Goal: Task Accomplishment & Management: Use online tool/utility

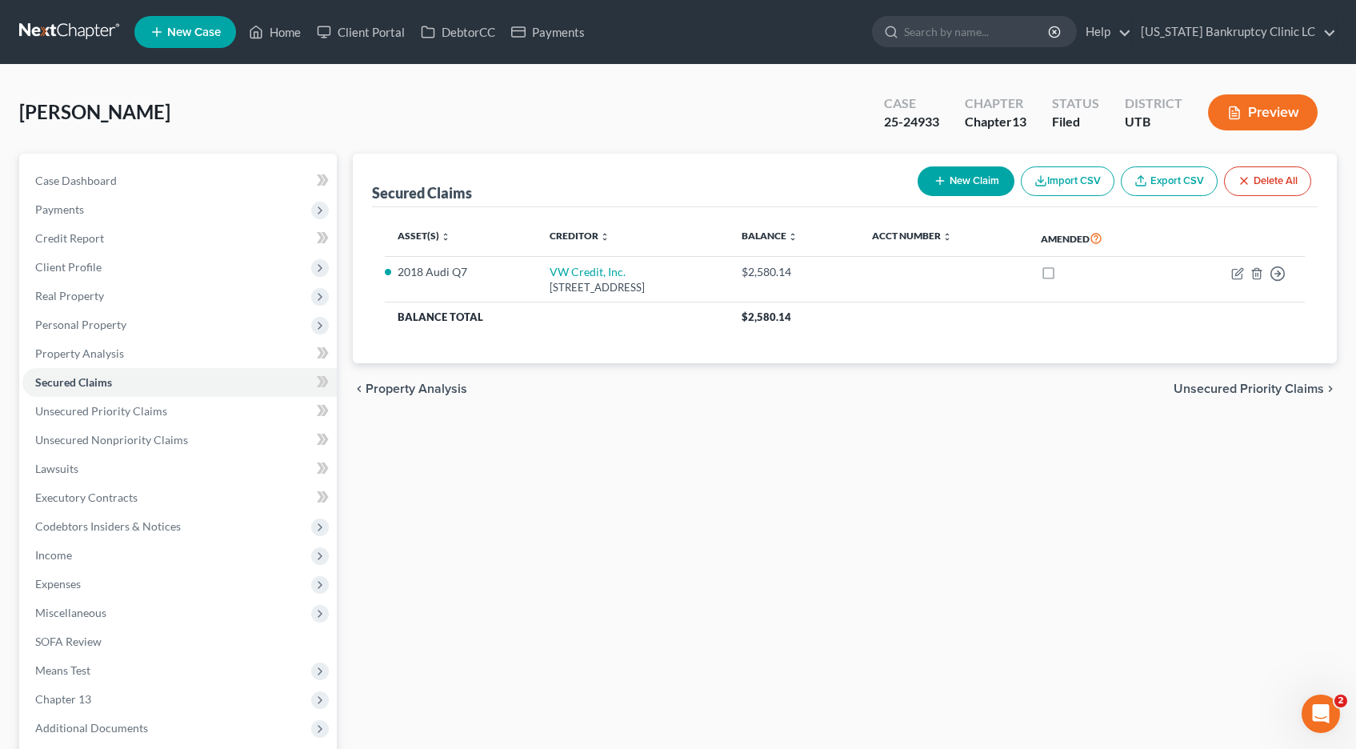
click at [68, 33] on link at bounding box center [70, 32] width 102 height 29
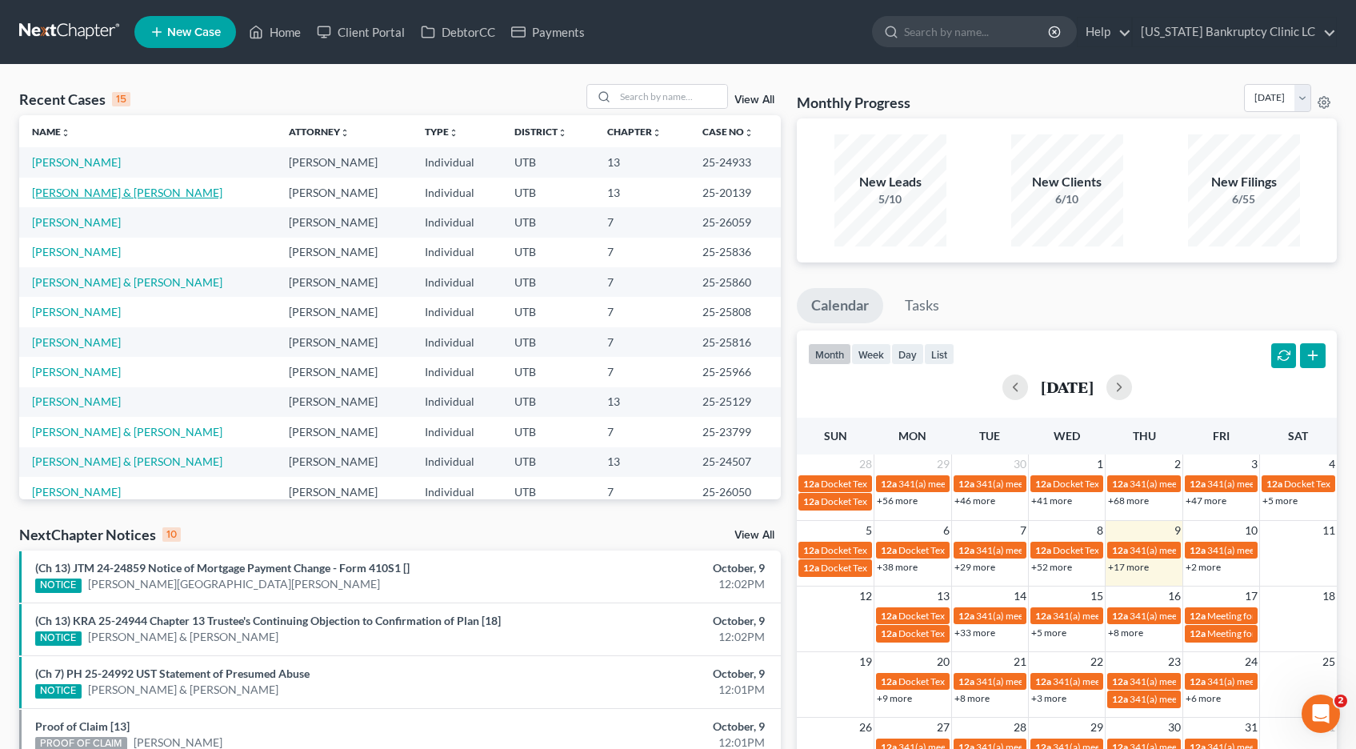
click at [52, 194] on link "[PERSON_NAME] & [PERSON_NAME]" at bounding box center [127, 193] width 190 height 14
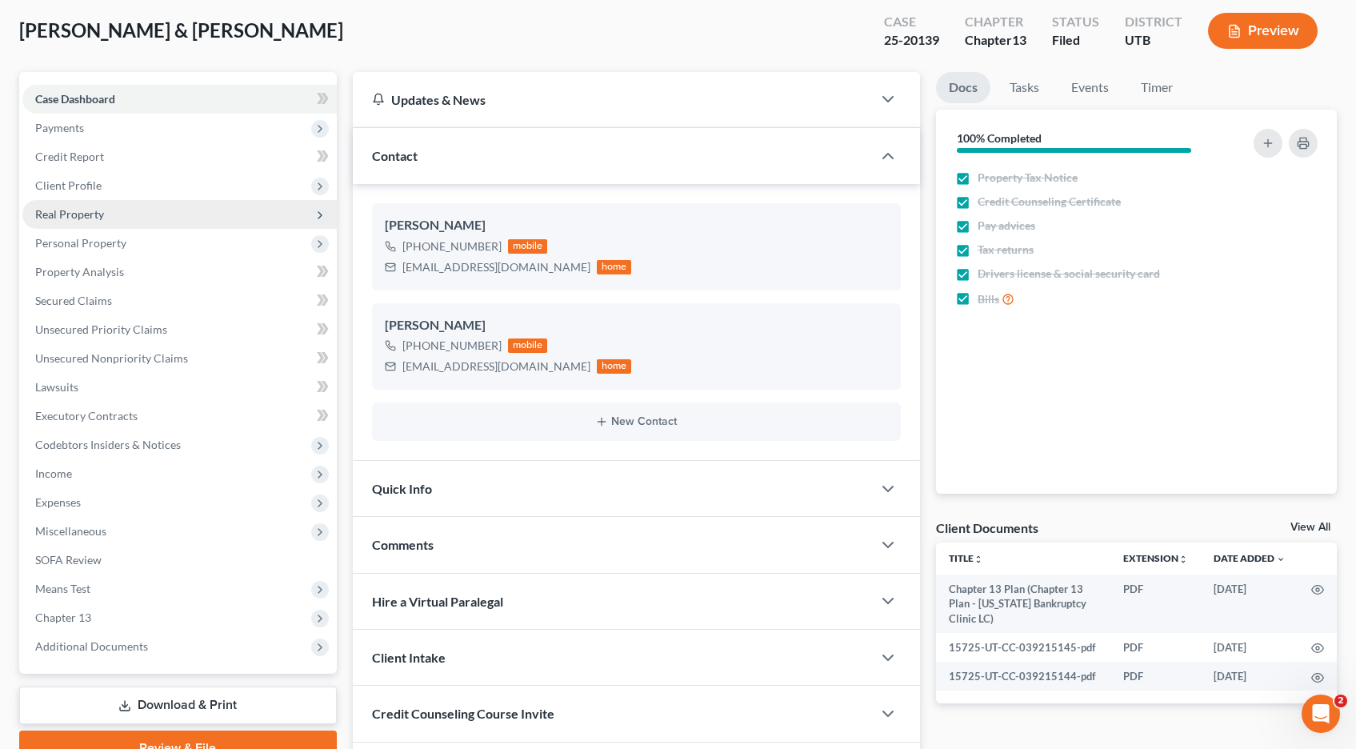
scroll to position [192, 0]
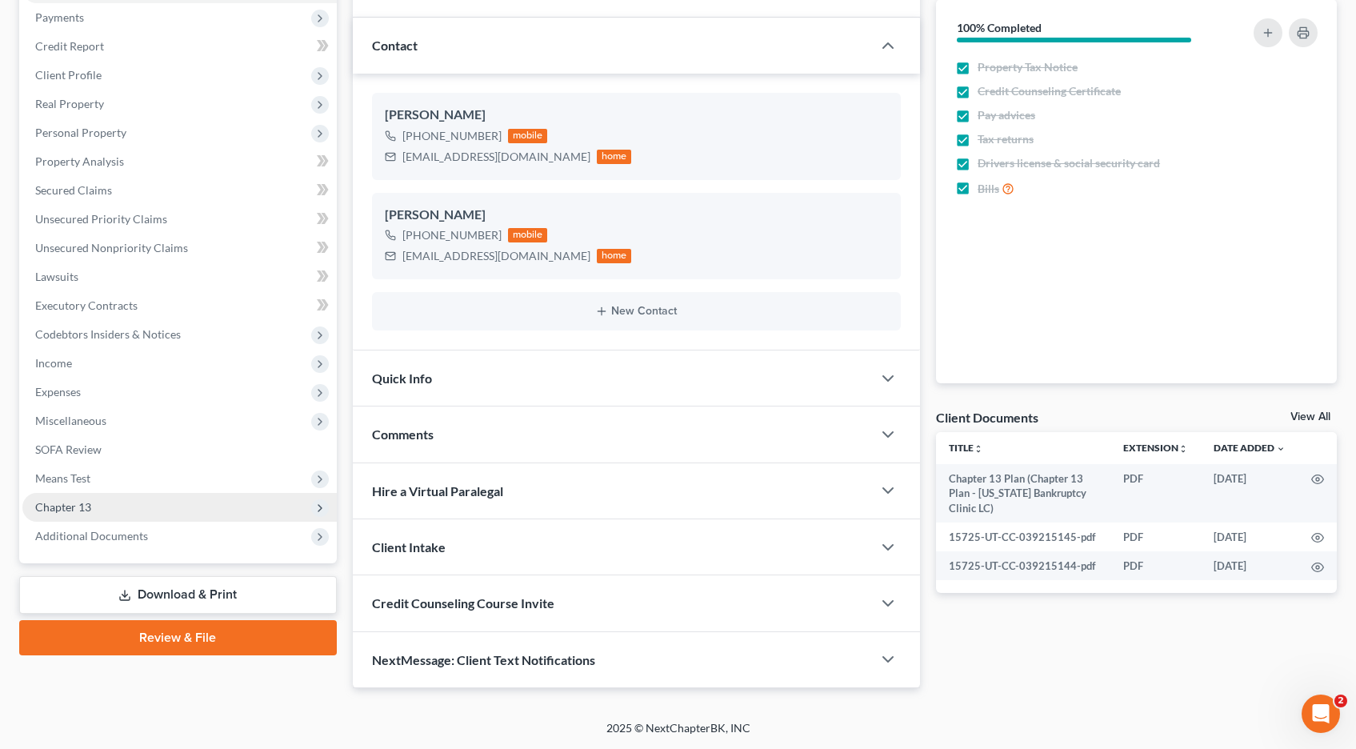
click at [58, 503] on span "Chapter 13" at bounding box center [63, 507] width 56 height 14
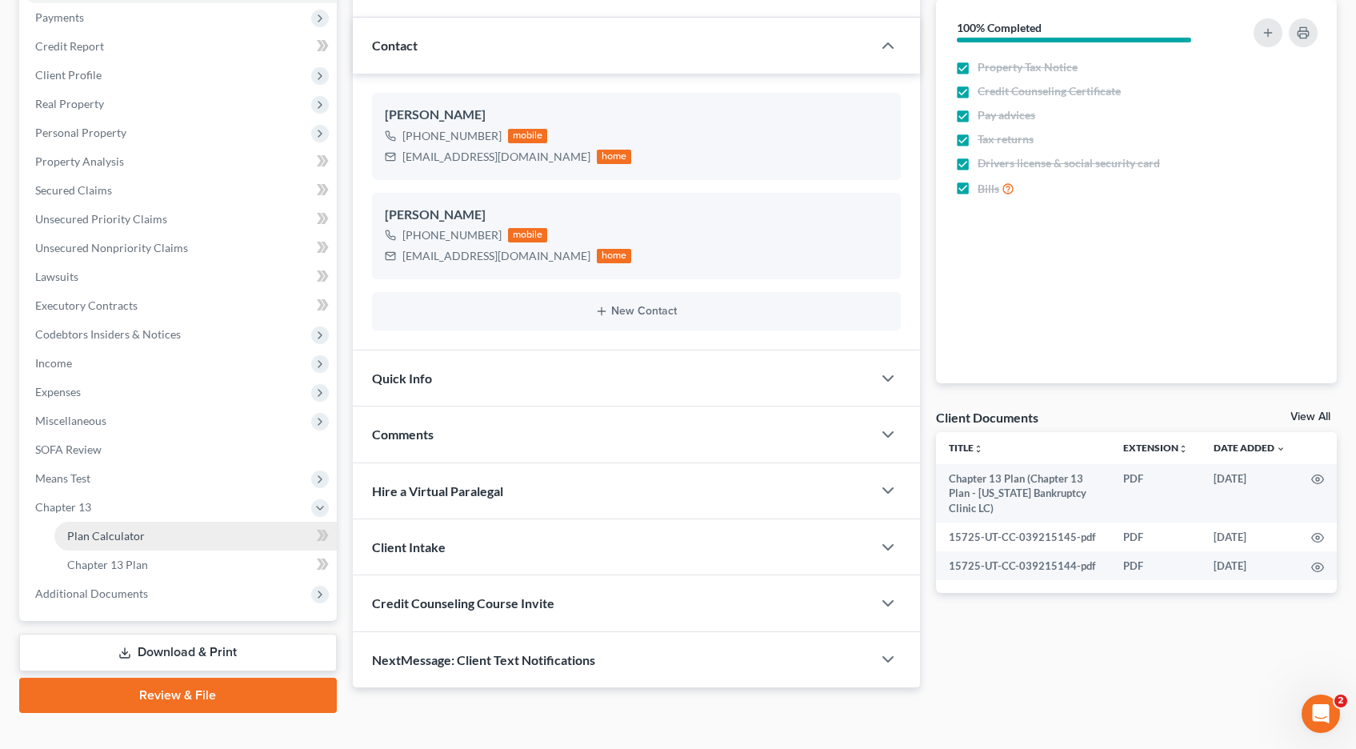
click at [78, 533] on span "Plan Calculator" at bounding box center [106, 536] width 78 height 14
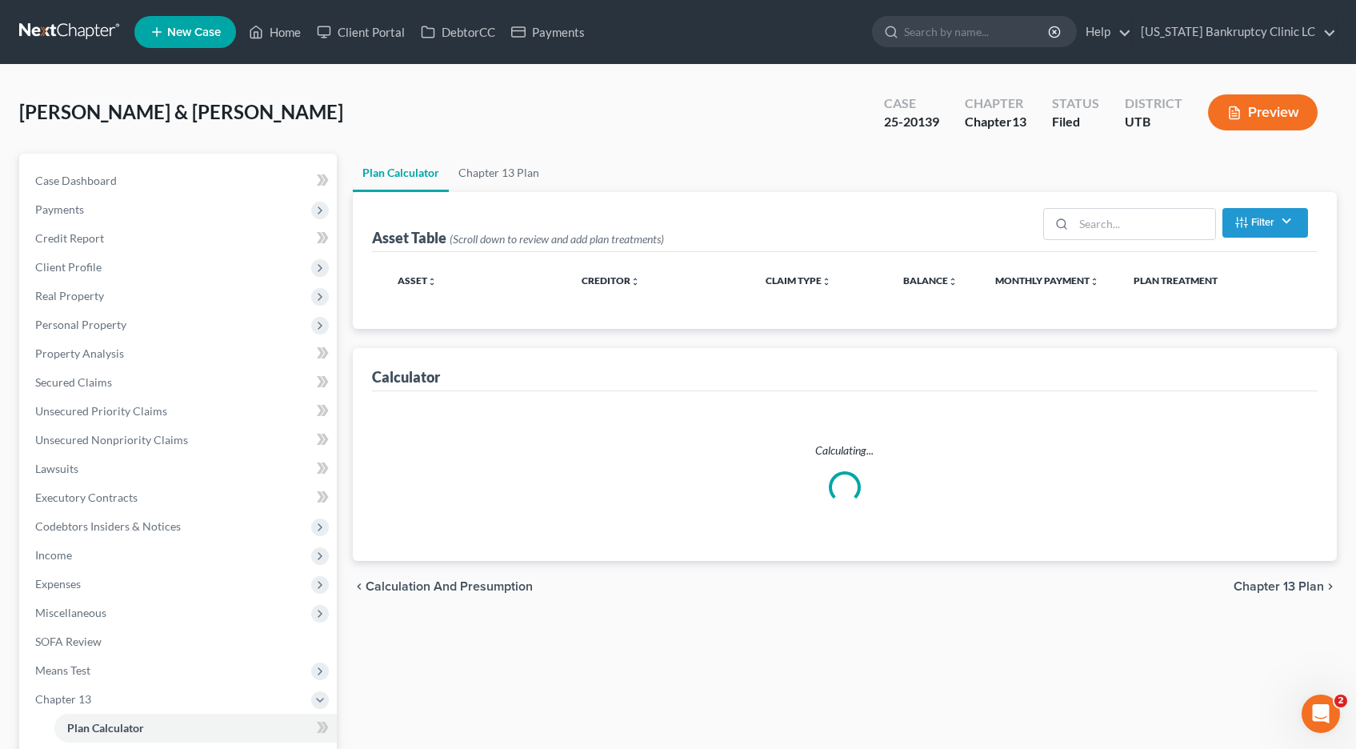
select select "59"
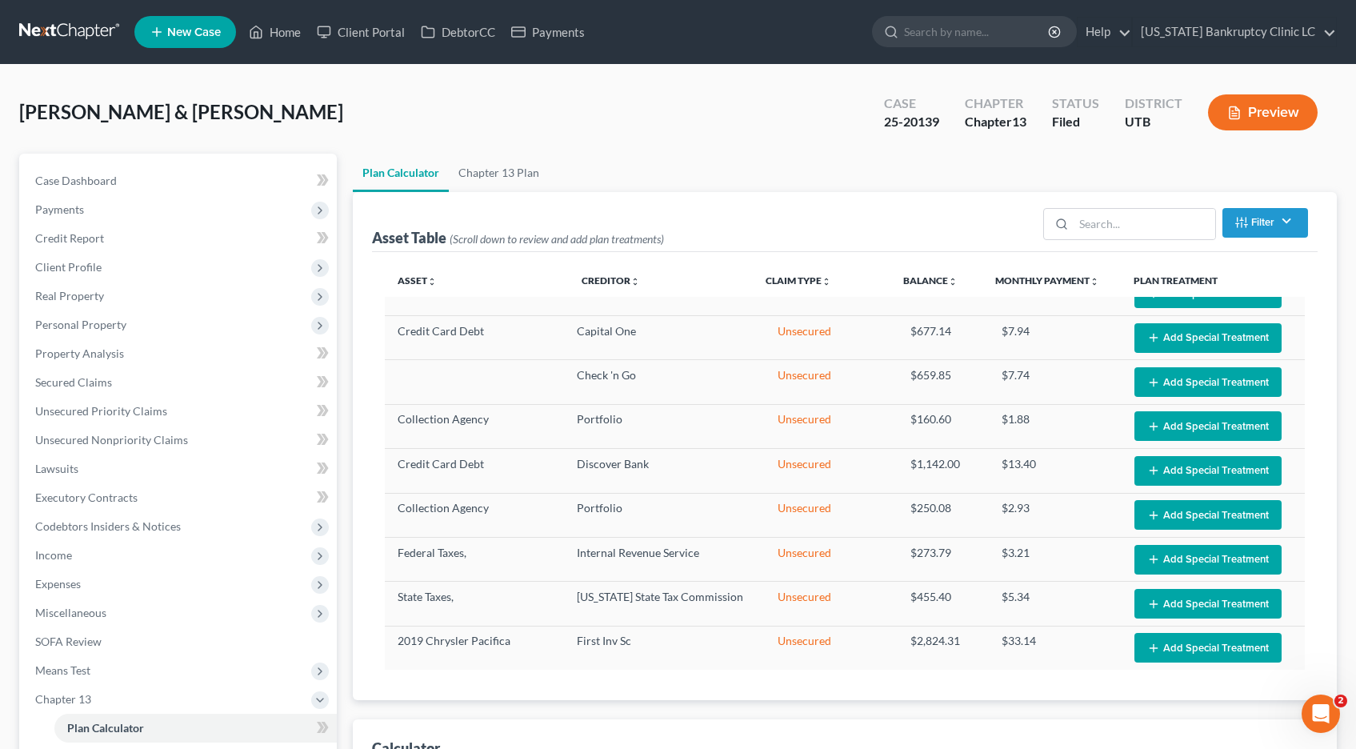
click at [59, 26] on link at bounding box center [70, 32] width 102 height 29
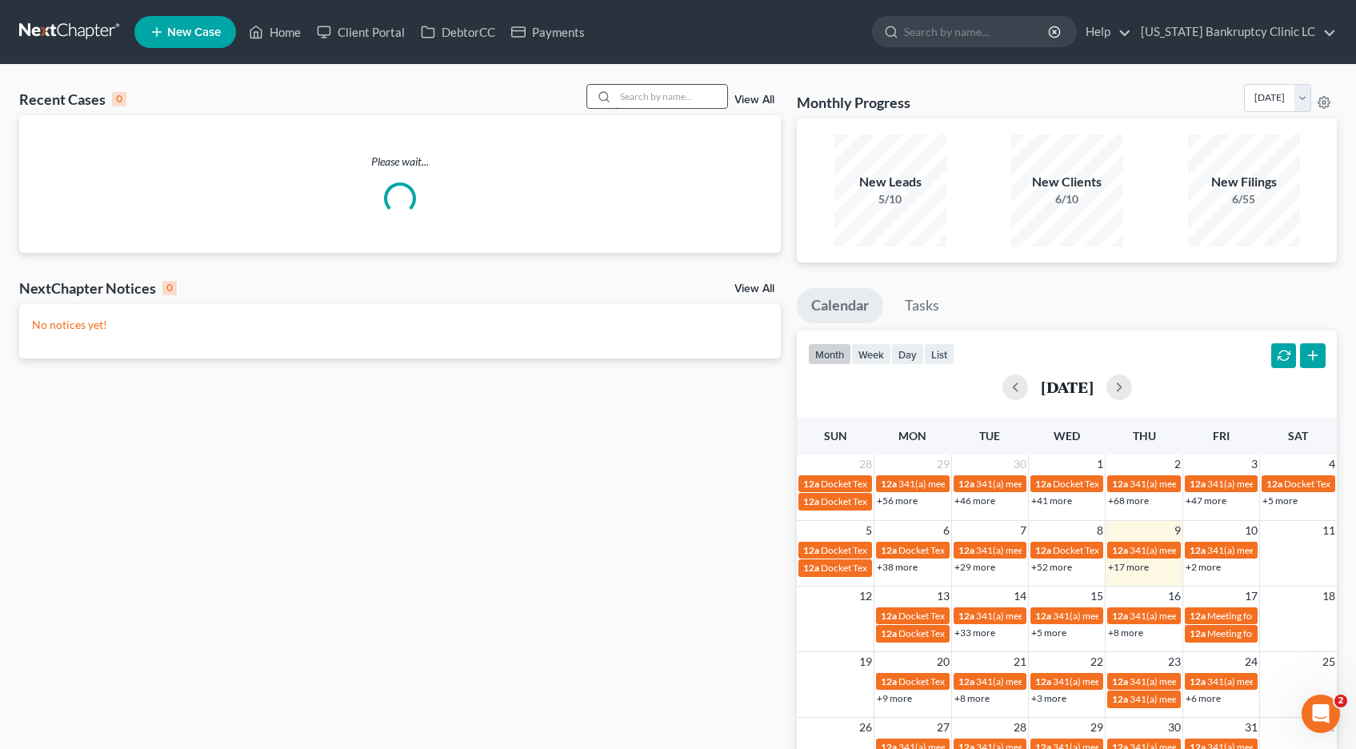
click at [667, 100] on input "search" at bounding box center [671, 96] width 112 height 23
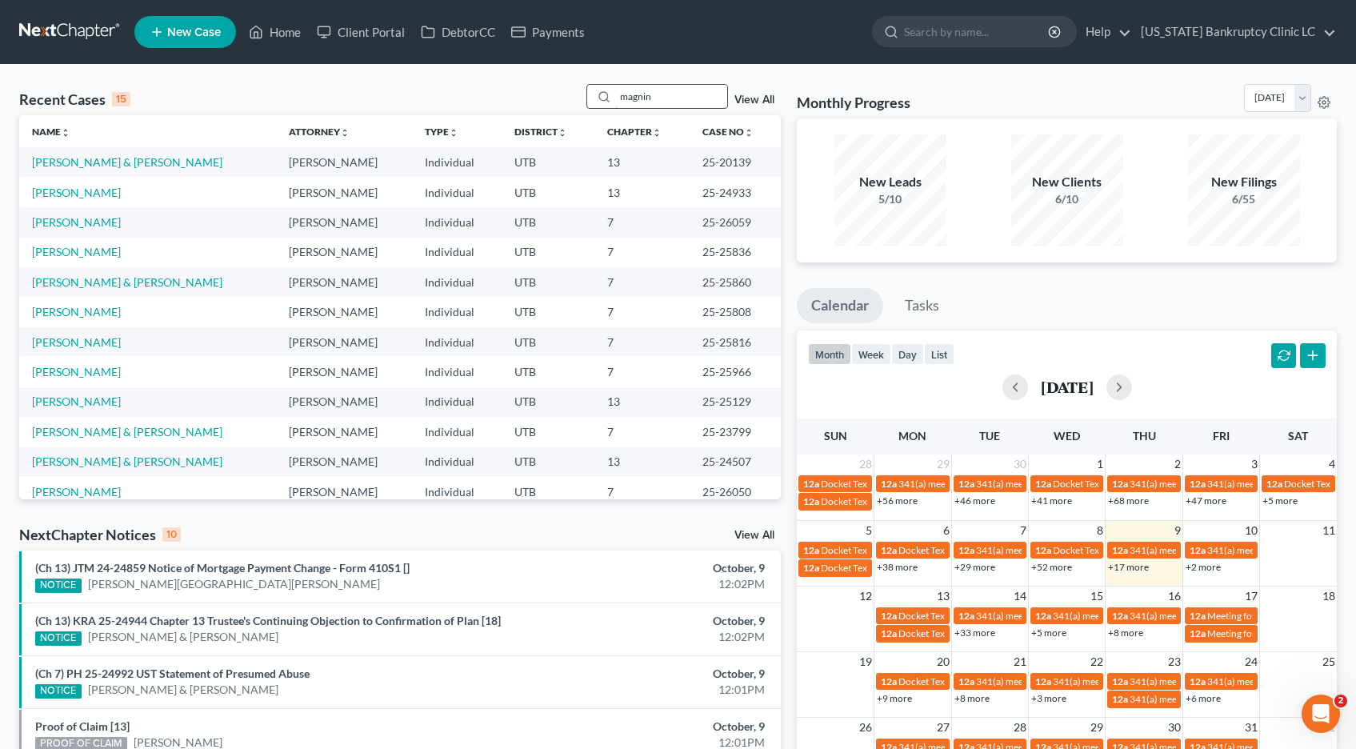
type input "magnin"
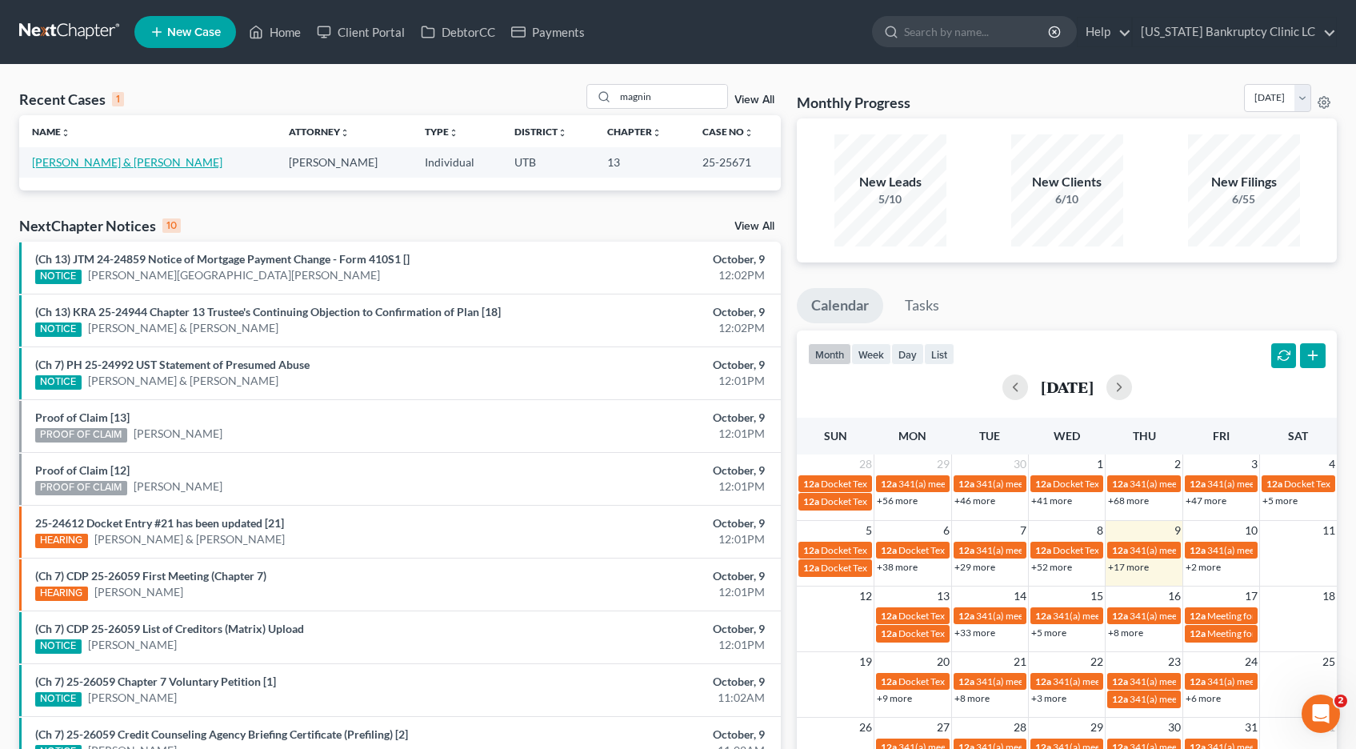
click at [106, 162] on link "[PERSON_NAME] & [PERSON_NAME]" at bounding box center [127, 162] width 190 height 14
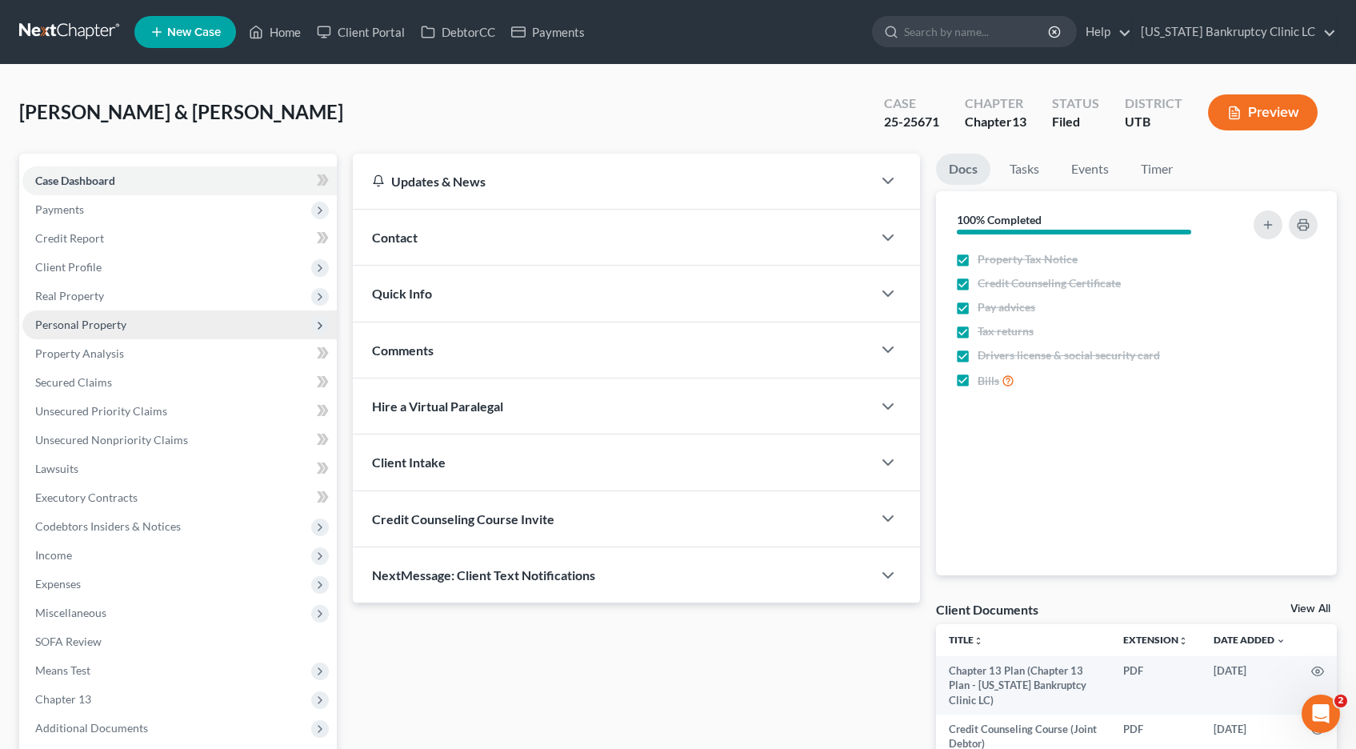
click at [79, 326] on span "Personal Property" at bounding box center [80, 325] width 91 height 14
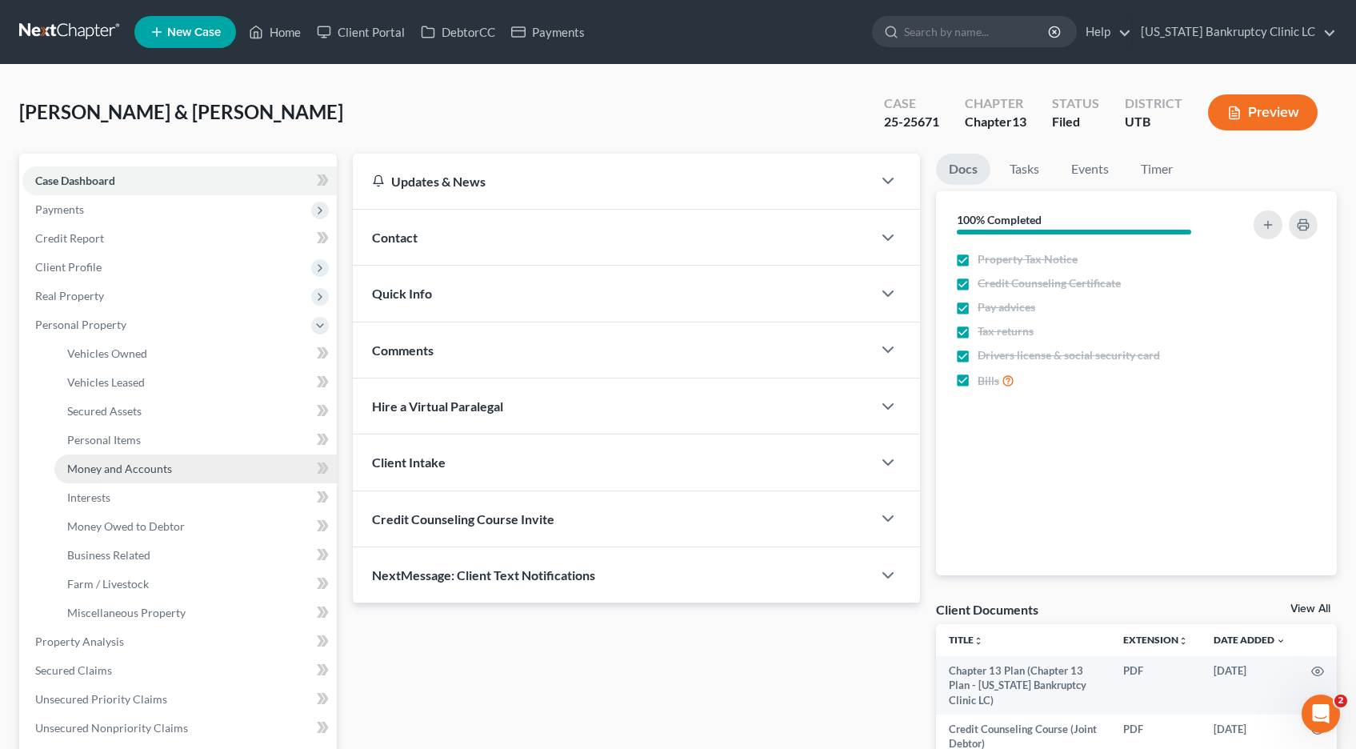
click at [116, 467] on span "Money and Accounts" at bounding box center [119, 469] width 105 height 14
